Goal: Information Seeking & Learning: Check status

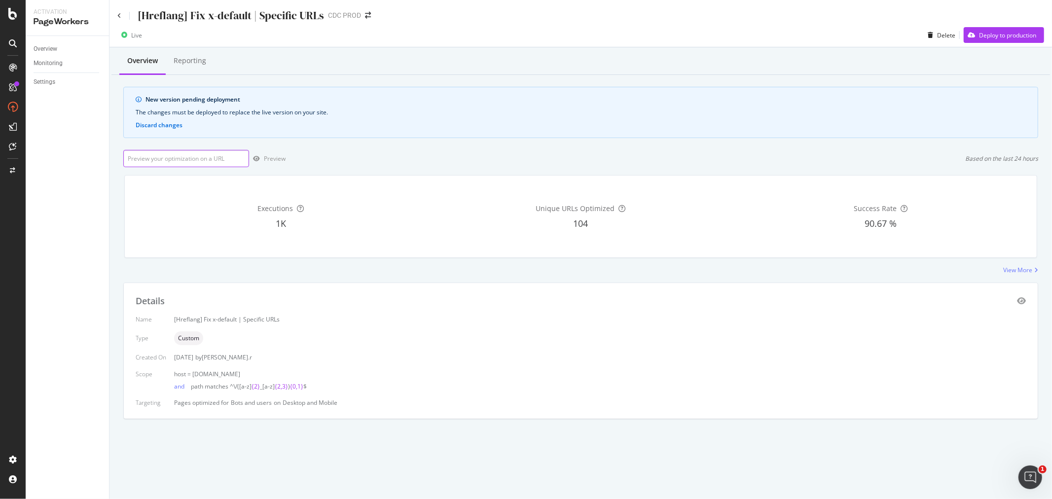
click at [221, 157] on input "url" at bounding box center [186, 158] width 126 height 17
click at [166, 153] on input "url" at bounding box center [186, 158] width 126 height 17
click at [190, 59] on div "Reporting" at bounding box center [190, 61] width 33 height 10
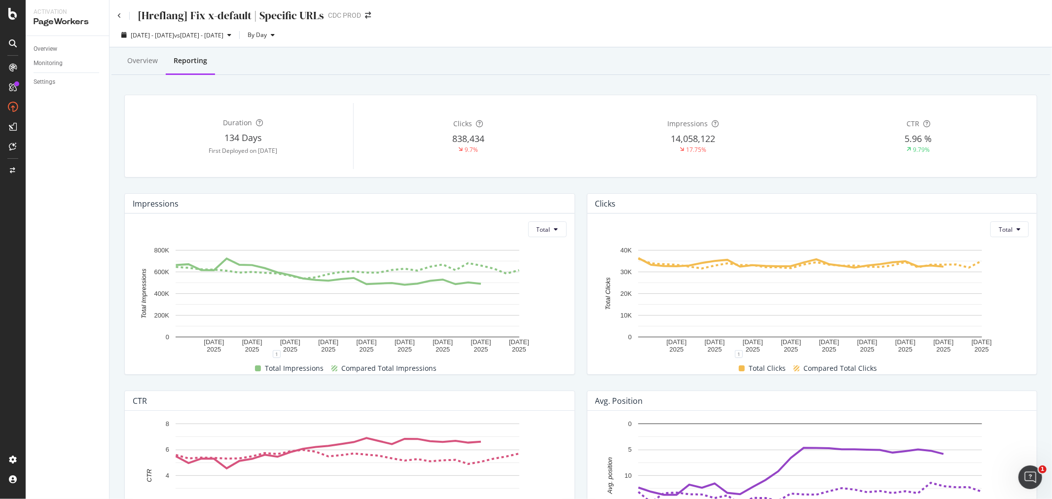
click at [134, 59] on div "Overview" at bounding box center [142, 61] width 31 height 10
